Goal: Navigation & Orientation: Find specific page/section

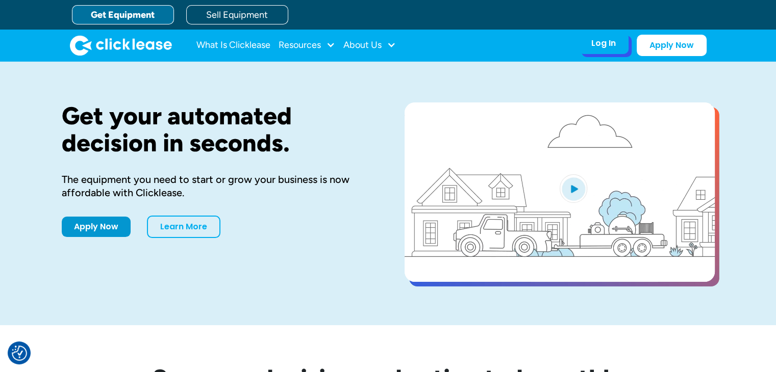
click at [596, 43] on div "Log In" at bounding box center [603, 43] width 24 height 10
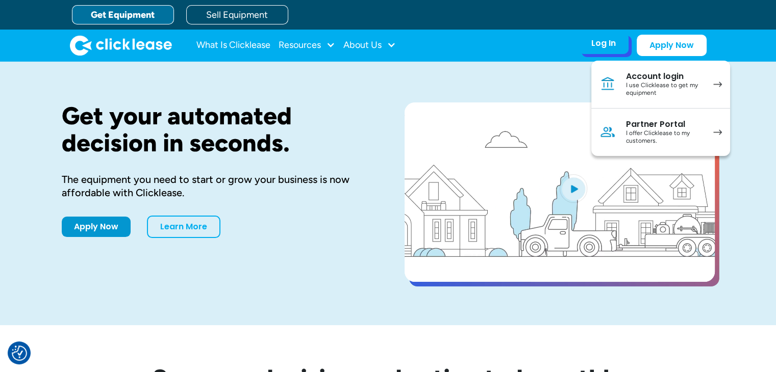
click at [630, 125] on div "Partner Portal" at bounding box center [664, 124] width 77 height 10
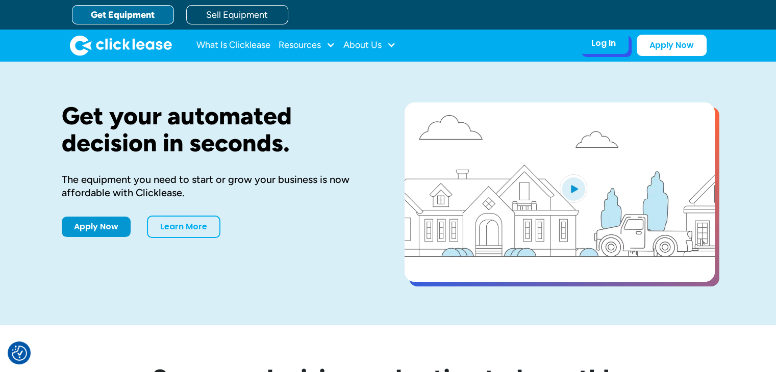
click at [615, 50] on div "Log In Account login I use Clicklease to get my equipment Partner Portal I offe…" at bounding box center [603, 43] width 50 height 21
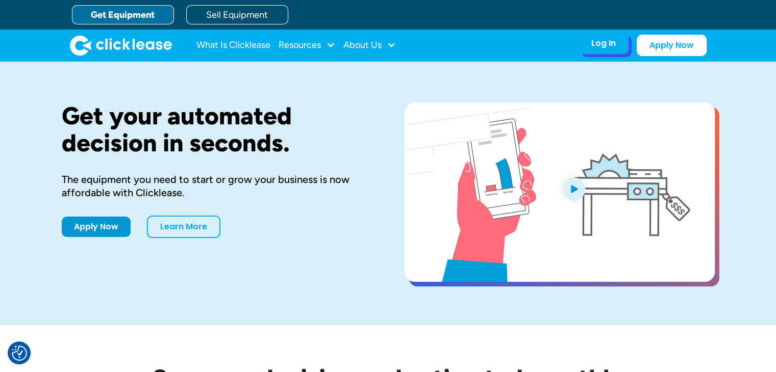
click at [608, 43] on div "Log In" at bounding box center [603, 43] width 24 height 10
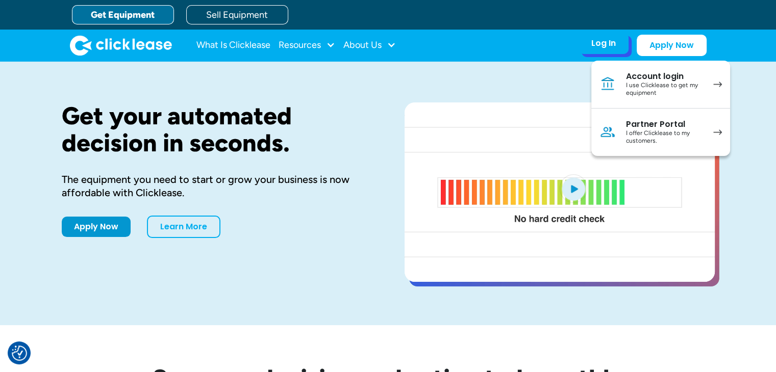
click at [631, 125] on div "Partner Portal" at bounding box center [664, 124] width 77 height 10
